Goal: Transaction & Acquisition: Subscribe to service/newsletter

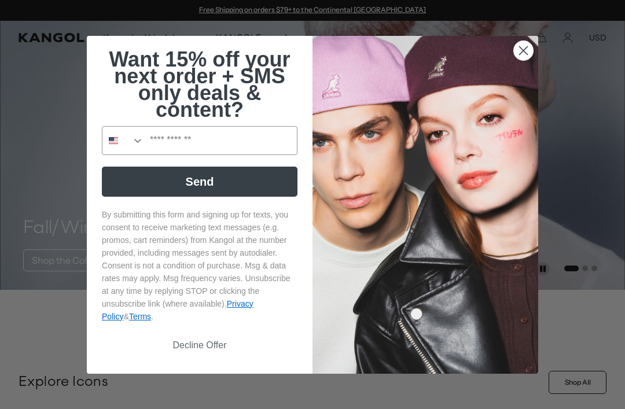
click at [135, 146] on icon "Search Countries" at bounding box center [138, 141] width 12 height 12
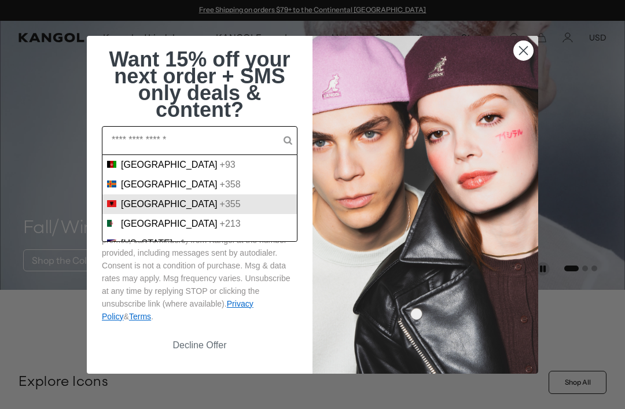
click at [135, 195] on div "[GEOGRAPHIC_DATA] +355" at bounding box center [200, 205] width 195 height 20
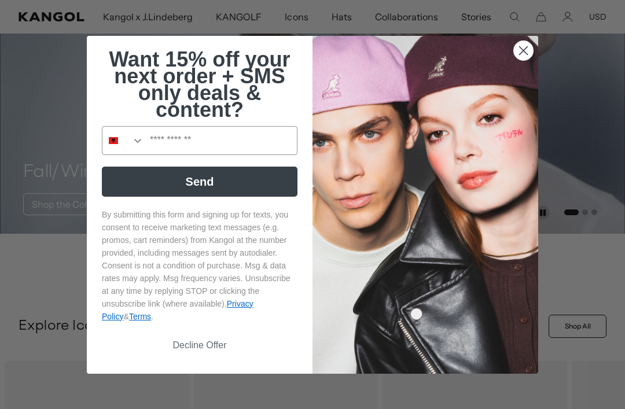
scroll to position [0, 239]
click at [142, 142] on icon "Search Countries" at bounding box center [138, 141] width 12 height 12
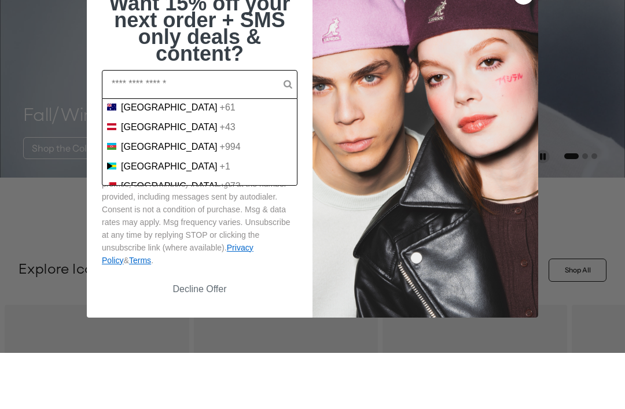
scroll to position [239, 0]
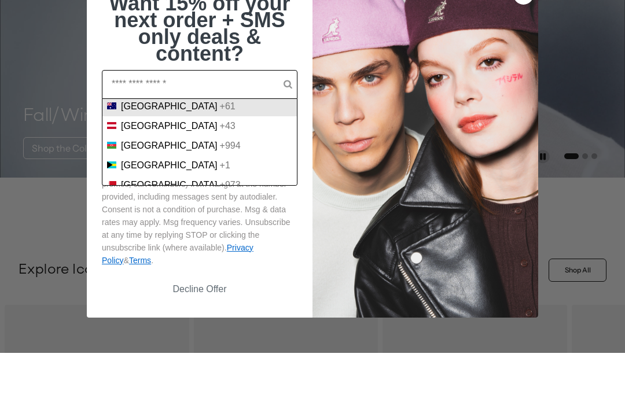
click at [154, 158] on span "[GEOGRAPHIC_DATA]" at bounding box center [169, 163] width 97 height 10
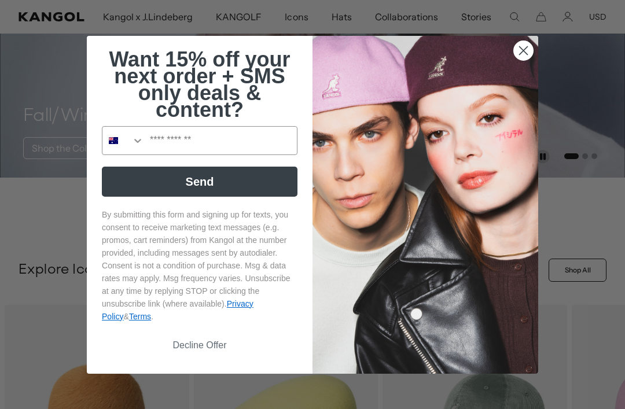
scroll to position [0, 0]
click at [207, 139] on input "Phone Number" at bounding box center [220, 141] width 153 height 28
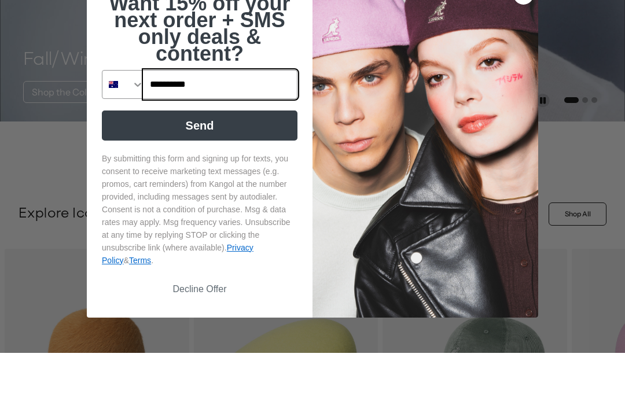
scroll to position [0, 239]
type input "**********"
click at [212, 167] on button "Send" at bounding box center [200, 182] width 196 height 30
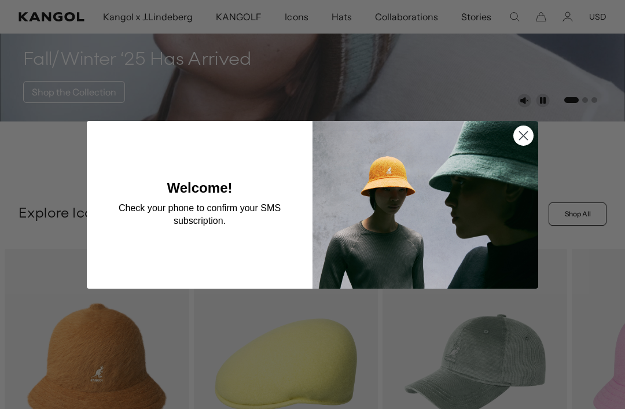
click at [529, 133] on circle "Close dialog" at bounding box center [523, 135] width 19 height 19
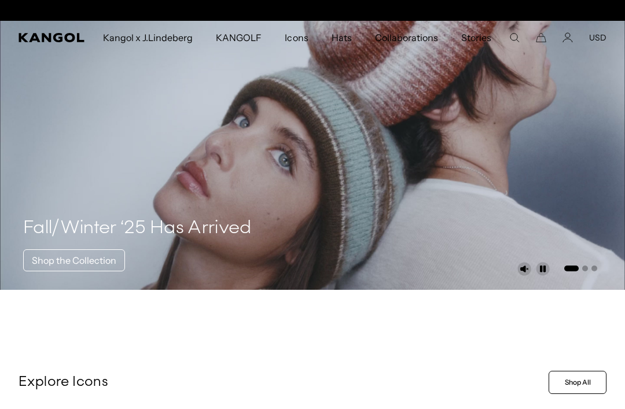
scroll to position [0, 0]
click at [601, 35] on button "USD" at bounding box center [598, 37] width 17 height 10
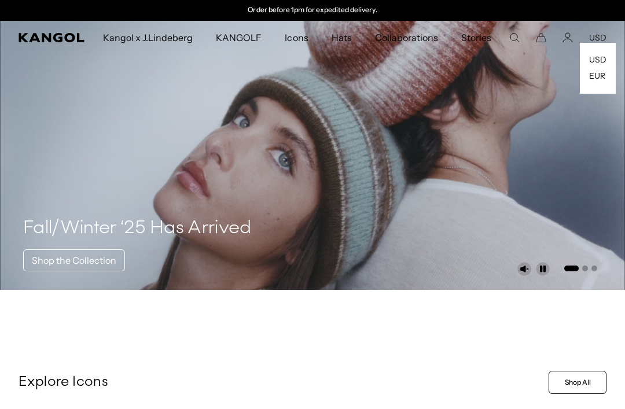
click at [582, 139] on video "1 of 3" at bounding box center [312, 155] width 625 height 269
click at [596, 129] on video "1 of 3" at bounding box center [312, 155] width 625 height 269
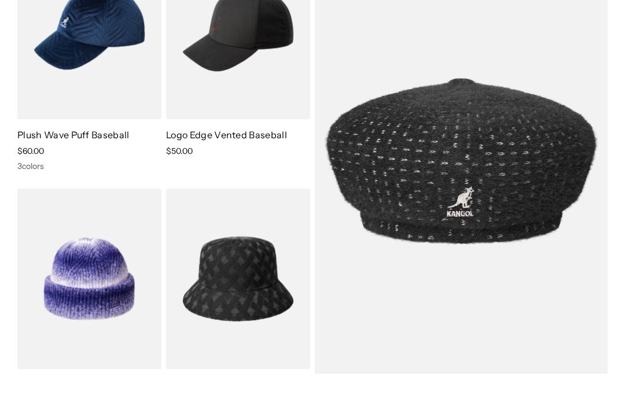
scroll to position [3301, 0]
